Goal: Task Accomplishment & Management: Manage account settings

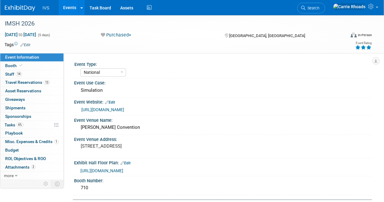
select select "National"
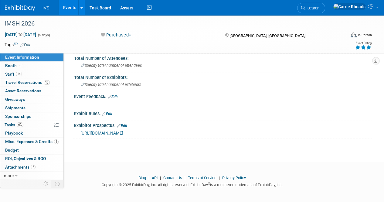
click at [10, 10] on img at bounding box center [20, 8] width 30 height 6
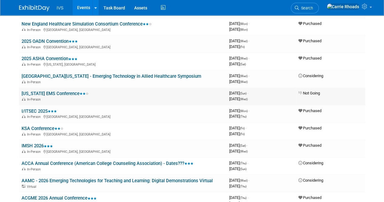
scroll to position [273, 0]
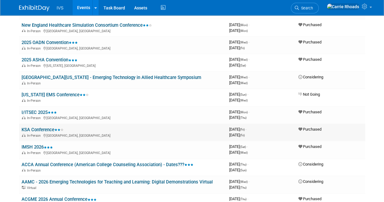
click at [36, 129] on link "KSA Conference" at bounding box center [43, 129] width 42 height 5
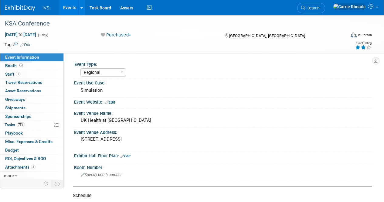
select select "Regional"
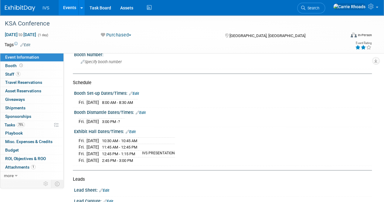
scroll to position [121, 0]
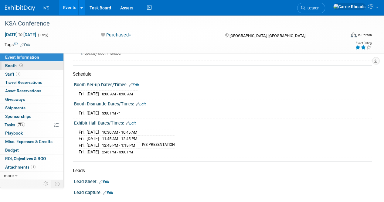
click at [12, 66] on span "Booth" at bounding box center [14, 65] width 19 height 5
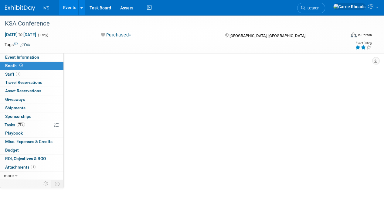
scroll to position [0, 0]
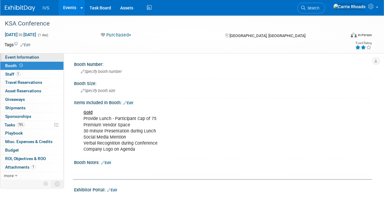
click at [12, 59] on span "Event Information" at bounding box center [22, 57] width 34 height 5
select select "Regional"
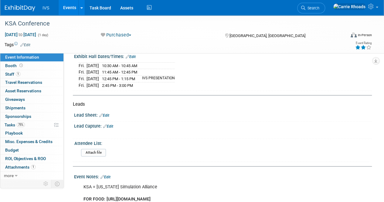
scroll to position [152, 0]
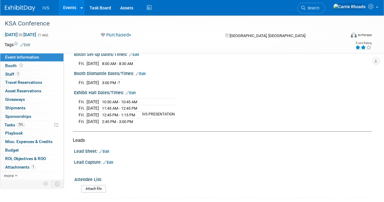
click at [134, 91] on link "Edit" at bounding box center [131, 93] width 10 height 4
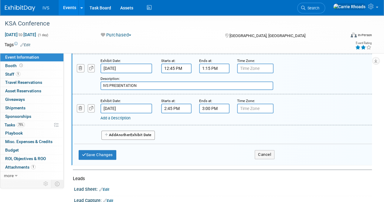
scroll to position [273, 0]
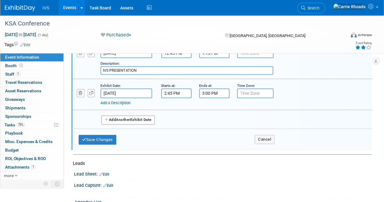
click at [130, 118] on span "Another" at bounding box center [123, 120] width 14 height 4
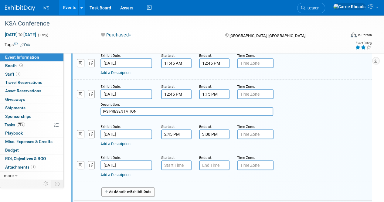
scroll to position [213, 0]
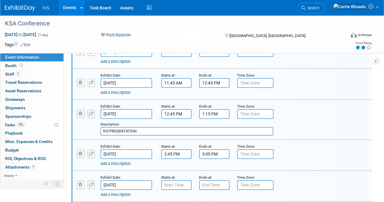
click at [131, 183] on input "Dec 6, 2025" at bounding box center [126, 185] width 52 height 10
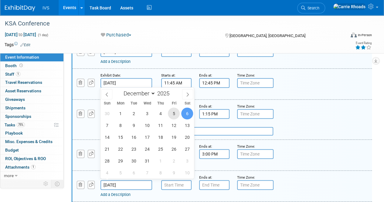
click at [172, 117] on span "5" at bounding box center [174, 113] width 12 height 12
type input "Dec 5, 2025"
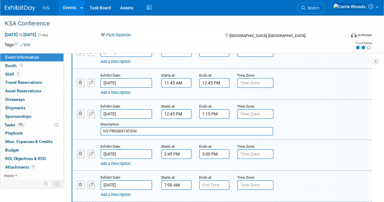
click at [184, 182] on input "7:00 AM" at bounding box center [176, 185] width 30 height 10
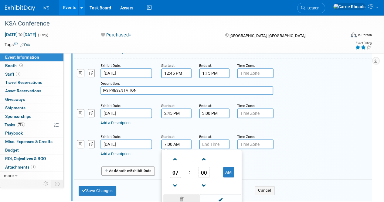
scroll to position [273, 0]
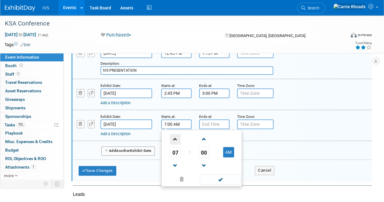
click at [175, 139] on span at bounding box center [175, 139] width 11 height 11
click at [204, 150] on span "00" at bounding box center [204, 152] width 12 height 11
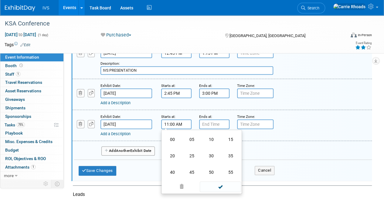
click at [194, 167] on td "45" at bounding box center [191, 172] width 19 height 16
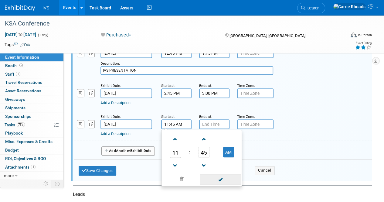
click at [221, 176] on span at bounding box center [220, 179] width 41 height 11
click at [179, 123] on input "11:45 AM" at bounding box center [176, 124] width 30 height 10
click at [207, 161] on span at bounding box center [204, 165] width 11 height 11
click at [206, 139] on span at bounding box center [204, 139] width 11 height 11
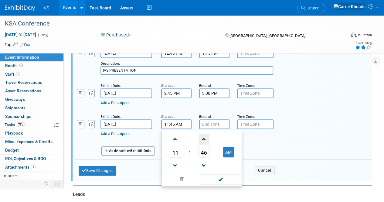
click at [206, 139] on span at bounding box center [204, 139] width 11 height 11
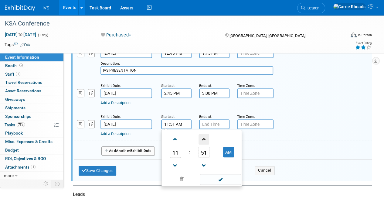
click at [206, 139] on span at bounding box center [204, 139] width 11 height 11
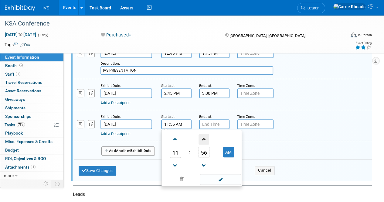
click at [206, 139] on span at bounding box center [204, 139] width 11 height 11
click at [178, 161] on span at bounding box center [175, 165] width 11 height 11
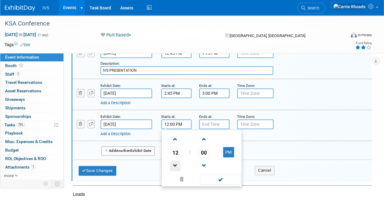
type input "11:00 AM"
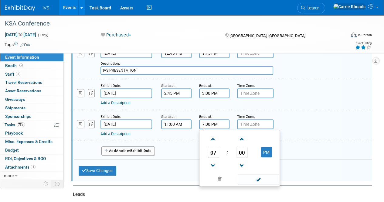
click at [211, 124] on input "7:00 PM" at bounding box center [214, 124] width 30 height 10
click at [217, 150] on span "07" at bounding box center [214, 152] width 12 height 11
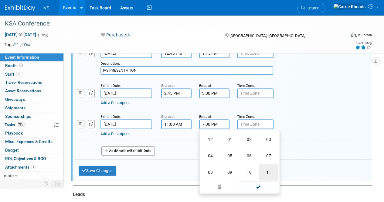
click at [265, 172] on td "11" at bounding box center [268, 172] width 19 height 16
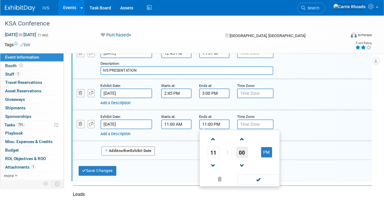
click at [244, 154] on span "00" at bounding box center [242, 152] width 12 height 11
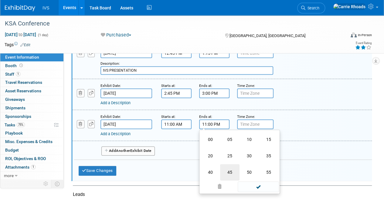
click at [228, 172] on td "45" at bounding box center [229, 172] width 19 height 16
type input "11:45 PM"
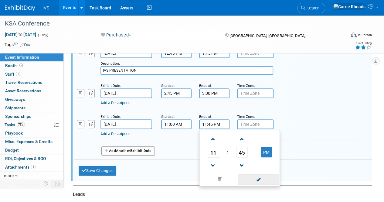
click at [260, 176] on span at bounding box center [258, 179] width 41 height 11
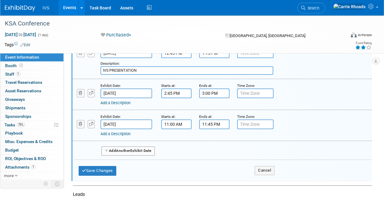
click at [122, 132] on link "Add a Description" at bounding box center [115, 133] width 30 height 5
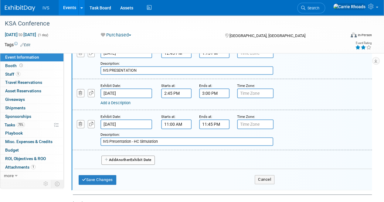
drag, startPoint x: 166, startPoint y: 140, endPoint x: 101, endPoint y: 139, distance: 64.7
click at [101, 139] on input "IVS Presentation - HC Simulation" at bounding box center [186, 141] width 173 height 9
paste input "Healthcare Simulation Planning: Audio and Visual Josh Riebe, Regional Direc"
click at [242, 139] on input "Healthcare Simulation Planning: Audio and Visual Josh Riebe, Regional Direc" at bounding box center [186, 141] width 173 height 9
type input "Healthcare Simulation Planning: Audio and Visual Josh Riebe, IVS"
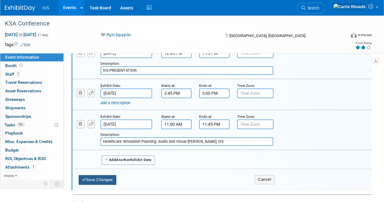
click at [105, 177] on button "Save Changes" at bounding box center [98, 180] width 38 height 10
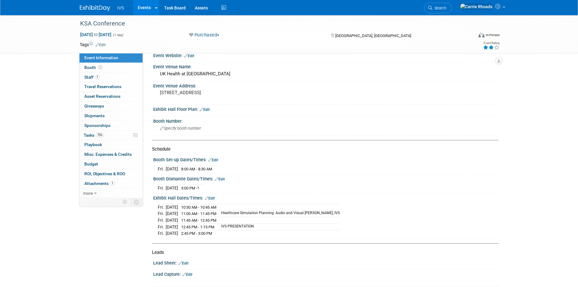
scroll to position [0, 0]
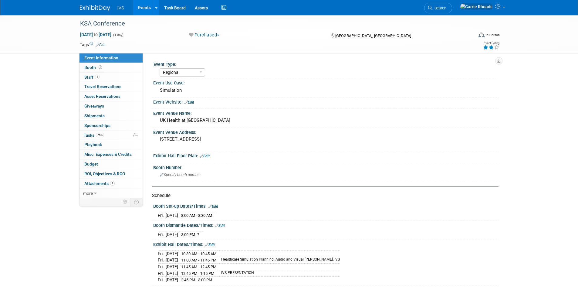
click at [92, 5] on link at bounding box center [99, 5] width 38 height 5
